Goal: Task Accomplishment & Management: Use online tool/utility

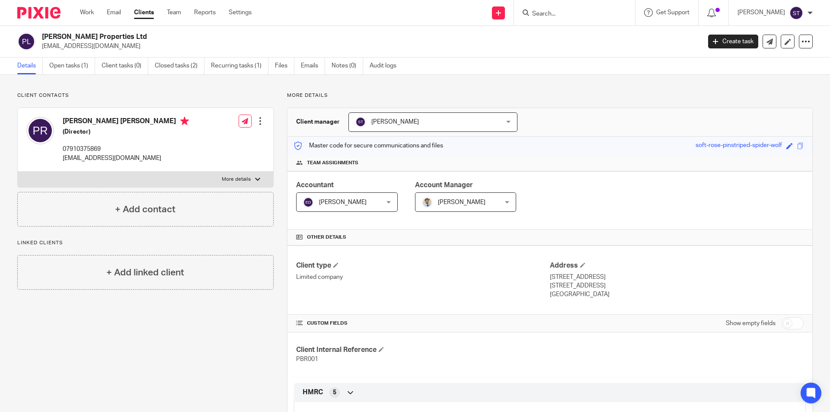
click at [600, 14] on input "Search" at bounding box center [570, 14] width 78 height 8
type input "kriss"
click button "submit" at bounding box center [0, 0] width 0 height 0
click at [633, 38] on link at bounding box center [608, 37] width 157 height 20
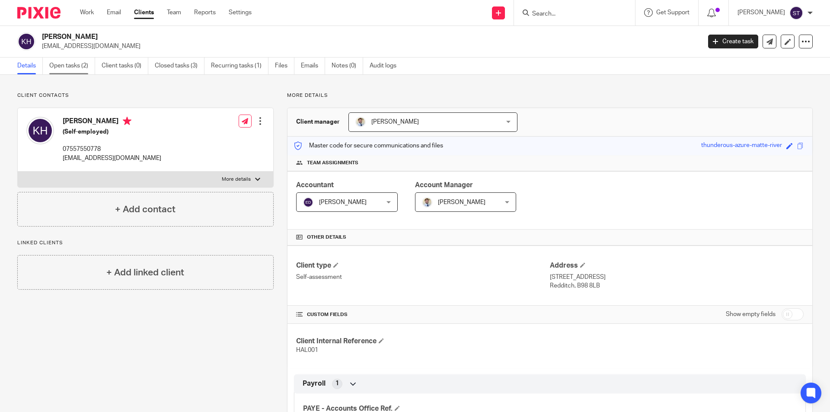
click at [78, 70] on link "Open tasks (2)" at bounding box center [72, 66] width 46 height 17
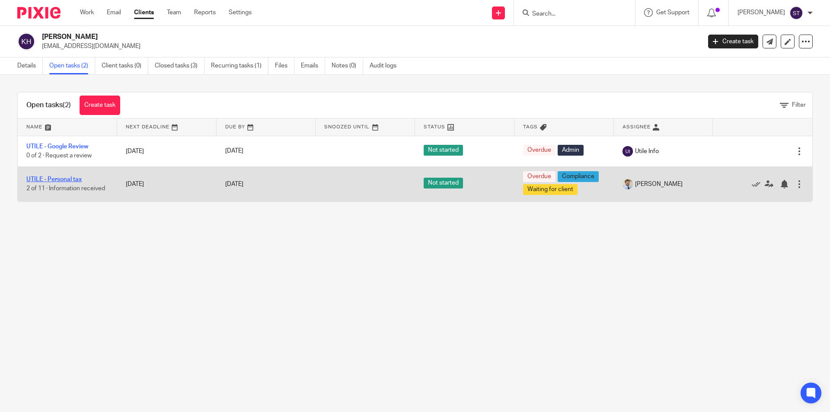
click at [45, 179] on link "UTILE - Personal tax" at bounding box center [53, 179] width 55 height 6
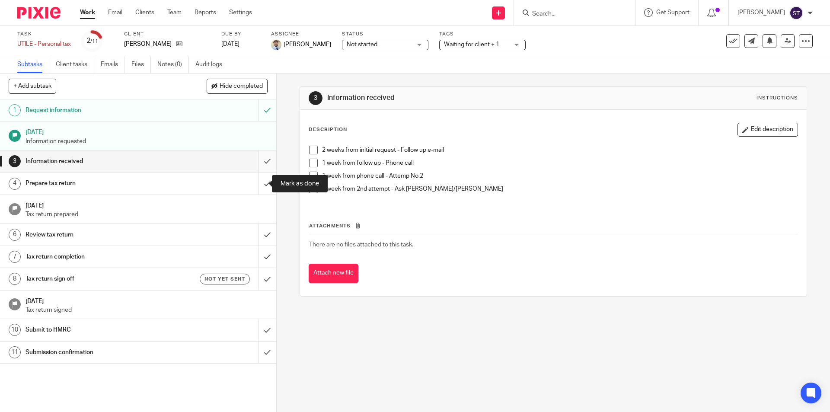
click at [259, 165] on input "submit" at bounding box center [138, 161] width 276 height 22
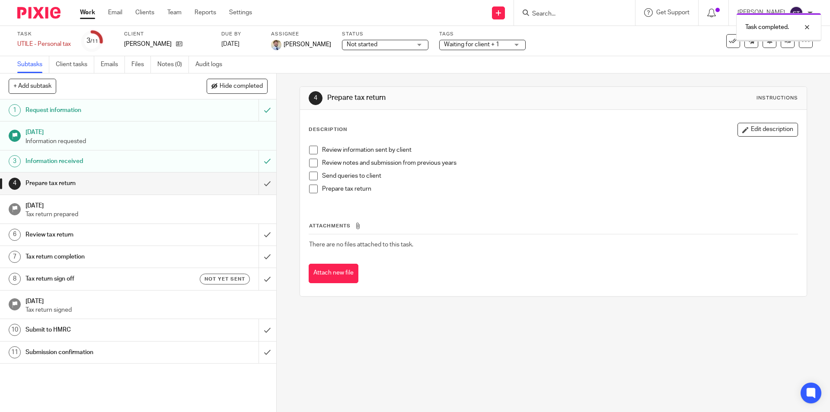
click at [259, 184] on input "submit" at bounding box center [138, 184] width 276 height 22
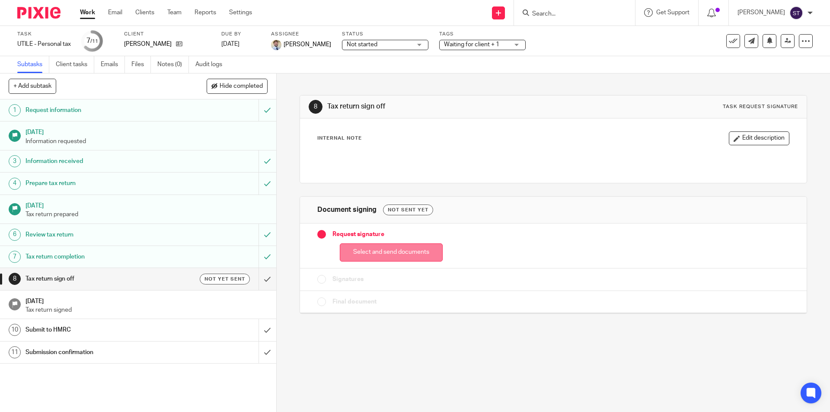
click at [352, 260] on button "Select and send documents" at bounding box center [391, 252] width 103 height 19
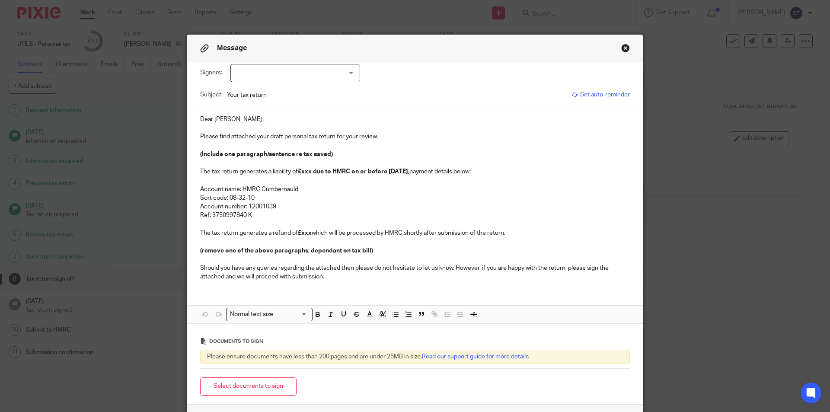
click at [287, 76] on div at bounding box center [295, 73] width 130 height 18
click at [268, 93] on span "[PERSON_NAME]" at bounding box center [267, 91] width 48 height 6
checkbox input "true"
click at [236, 140] on p "Please find attached your draft personal tax return for your review." at bounding box center [415, 136] width 430 height 9
drag, startPoint x: 194, startPoint y: 155, endPoint x: 361, endPoint y: 155, distance: 166.9
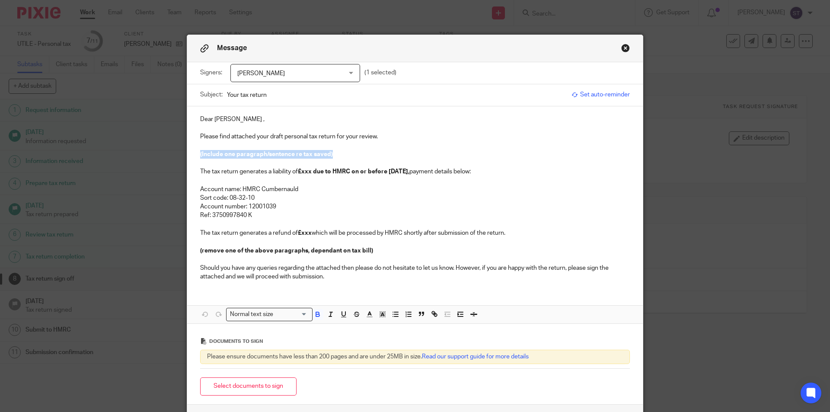
click at [361, 155] on div "Dear Kristopher Hall , Please find attached your draft personal tax return for …" at bounding box center [415, 197] width 456 height 182
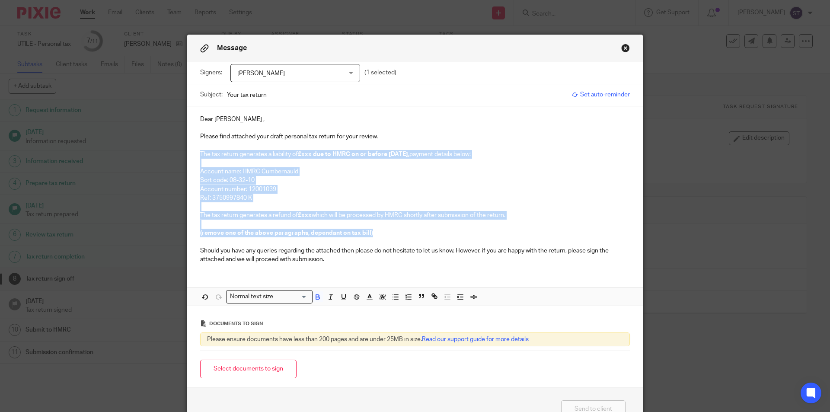
drag, startPoint x: 194, startPoint y: 154, endPoint x: 499, endPoint y: 235, distance: 315.1
click at [499, 235] on div "Dear Kristopher Hall , Please find attached your draft personal tax return for …" at bounding box center [415, 188] width 456 height 164
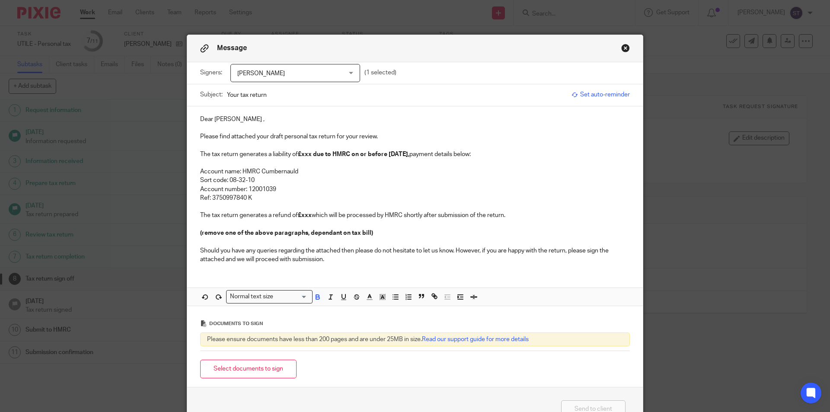
click at [311, 185] on p "Account number: 12001039" at bounding box center [415, 189] width 430 height 9
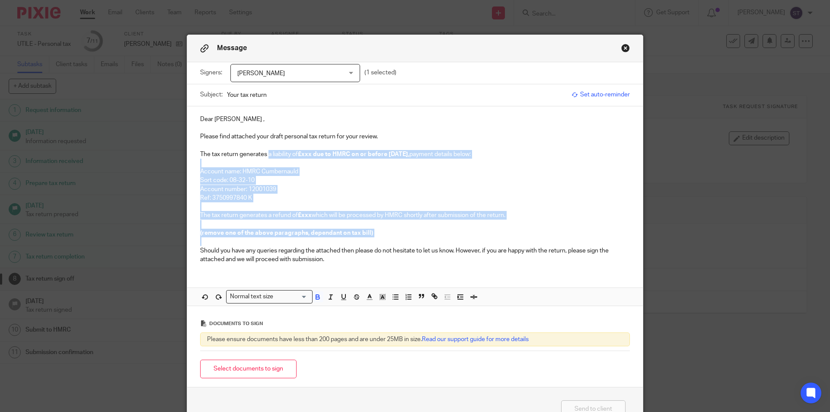
drag, startPoint x: 265, startPoint y: 157, endPoint x: 377, endPoint y: 242, distance: 141.7
click at [377, 242] on div "Dear Kristopher Hall , Please find attached your draft personal tax return for …" at bounding box center [415, 188] width 456 height 164
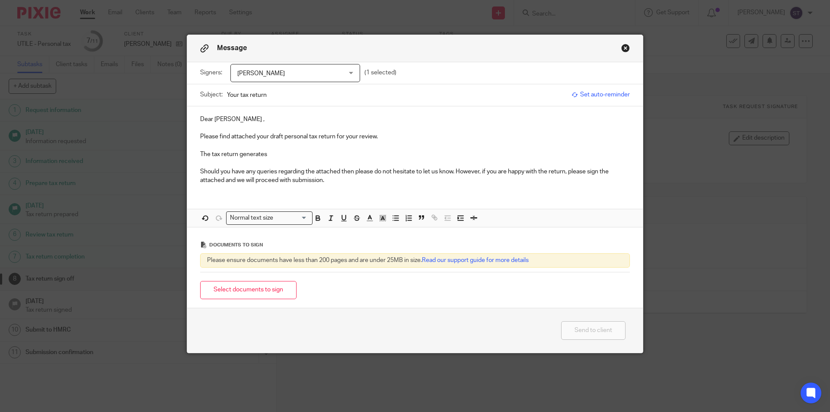
click at [286, 155] on p "The tax return generates" at bounding box center [415, 154] width 430 height 9
click at [400, 136] on p "Please find attached your draft personal tax return for your review." at bounding box center [415, 136] width 430 height 9
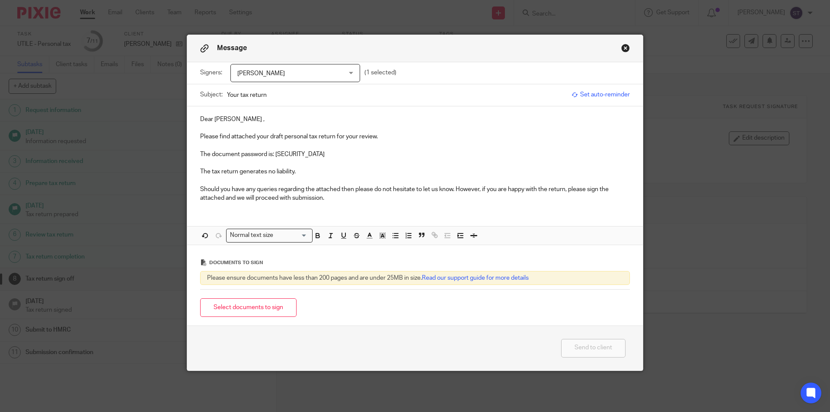
click at [305, 172] on p "The tax return generates no liability." at bounding box center [415, 171] width 430 height 9
click at [249, 306] on button "Select documents to sign" at bounding box center [248, 307] width 96 height 19
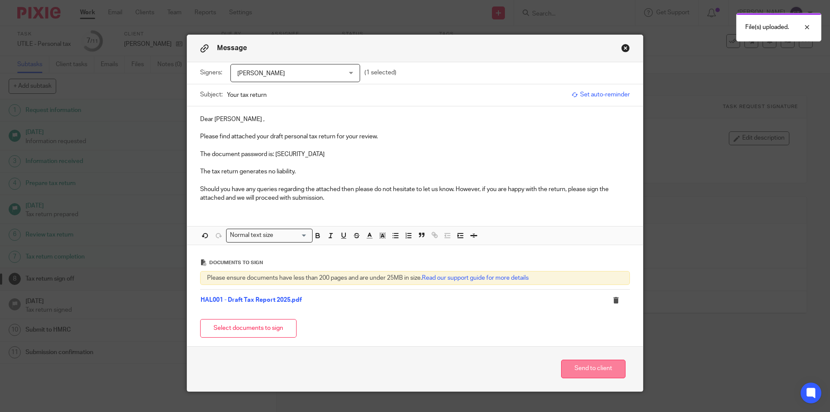
click at [573, 365] on button "Send to client" at bounding box center [593, 369] width 64 height 19
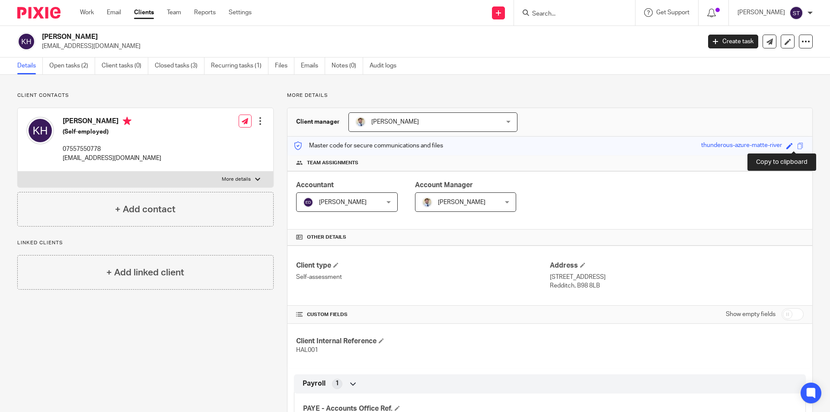
click at [797, 147] on span at bounding box center [800, 146] width 6 height 6
click at [787, 146] on span at bounding box center [790, 146] width 6 height 6
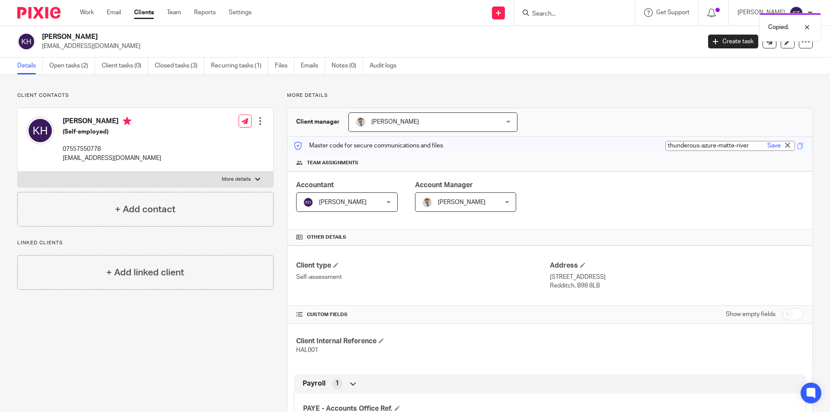
click at [713, 146] on input "thunderous-azure-matte-river" at bounding box center [730, 146] width 130 height 10
drag, startPoint x: 713, startPoint y: 146, endPoint x: 647, endPoint y: 145, distance: 65.7
click at [648, 145] on div "Master code for secure communications and files thunderous-azure-matte-river th…" at bounding box center [550, 146] width 525 height 19
type input "matte-river"
click at [769, 145] on link "Save" at bounding box center [773, 145] width 13 height 9
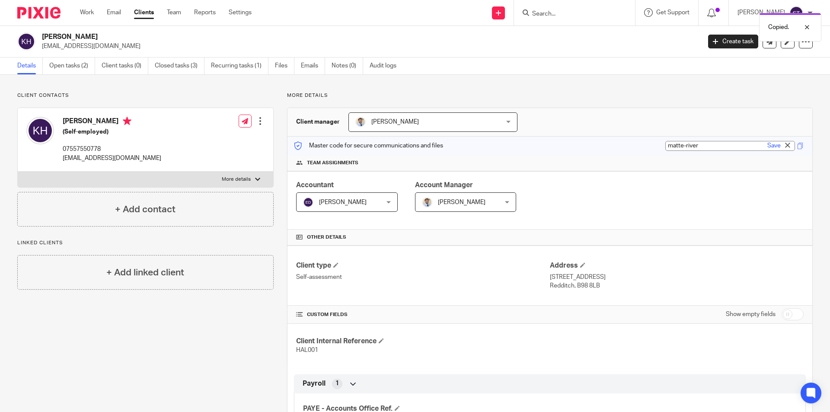
type input "matte-river"
drag, startPoint x: 743, startPoint y: 146, endPoint x: 777, endPoint y: 146, distance: 34.2
click at [777, 146] on div "Master code for secure communications and files matte-river matte-river Save ma…" at bounding box center [550, 146] width 525 height 19
copy div "matte-river"
